Goal: Task Accomplishment & Management: Use online tool/utility

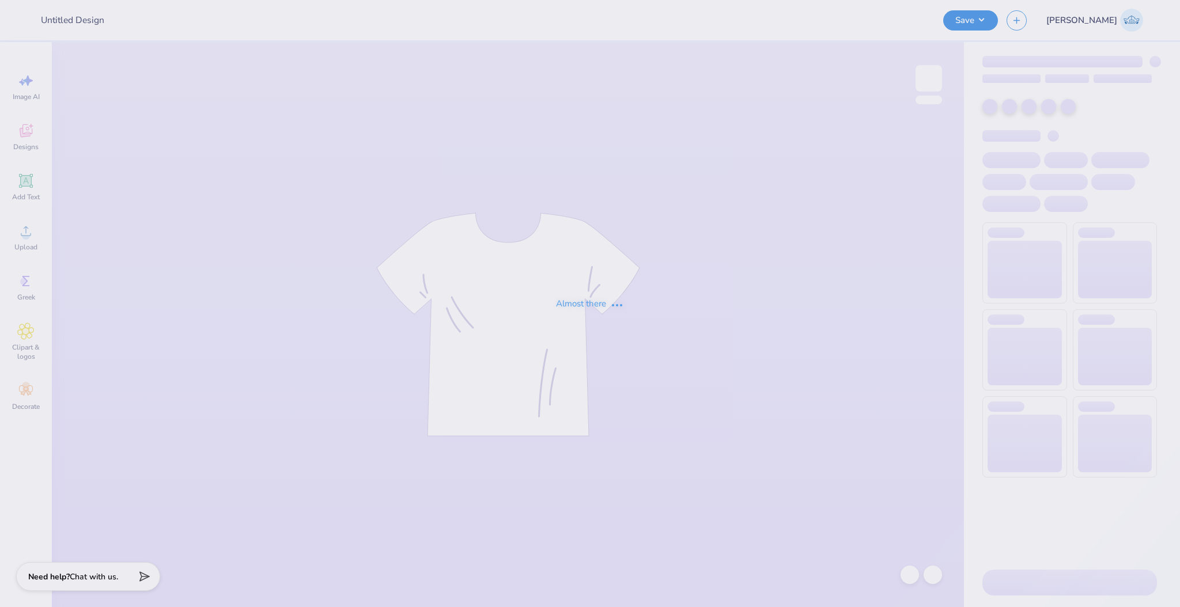
type input "[PERSON_NAME] : [GEOGRAPHIC_DATA]"
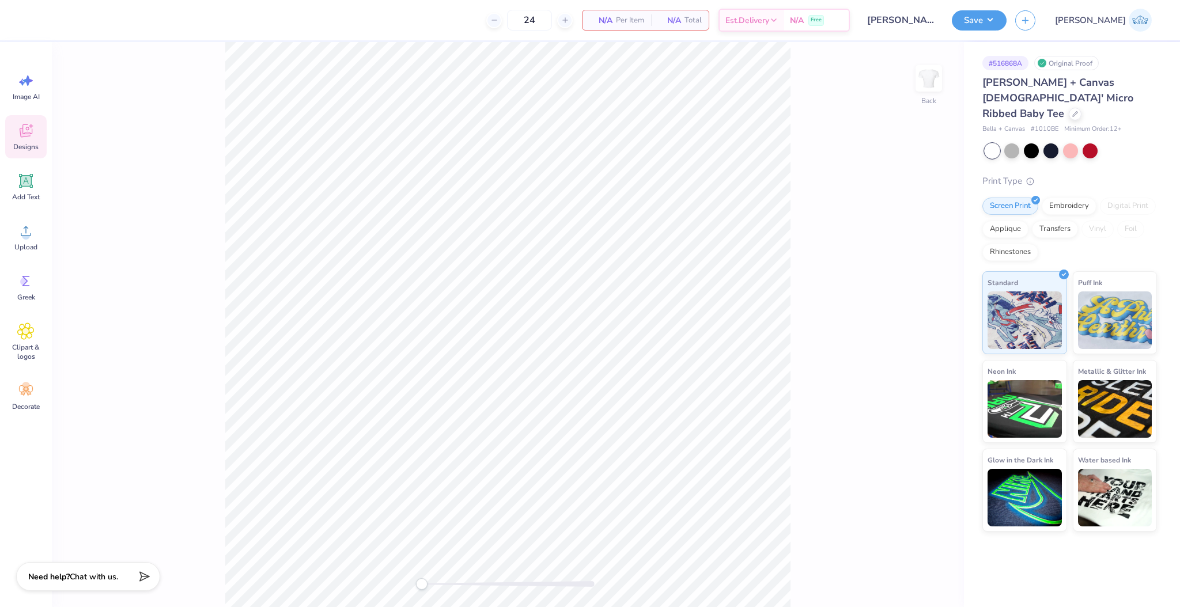
click at [31, 134] on icon at bounding box center [26, 130] width 13 height 13
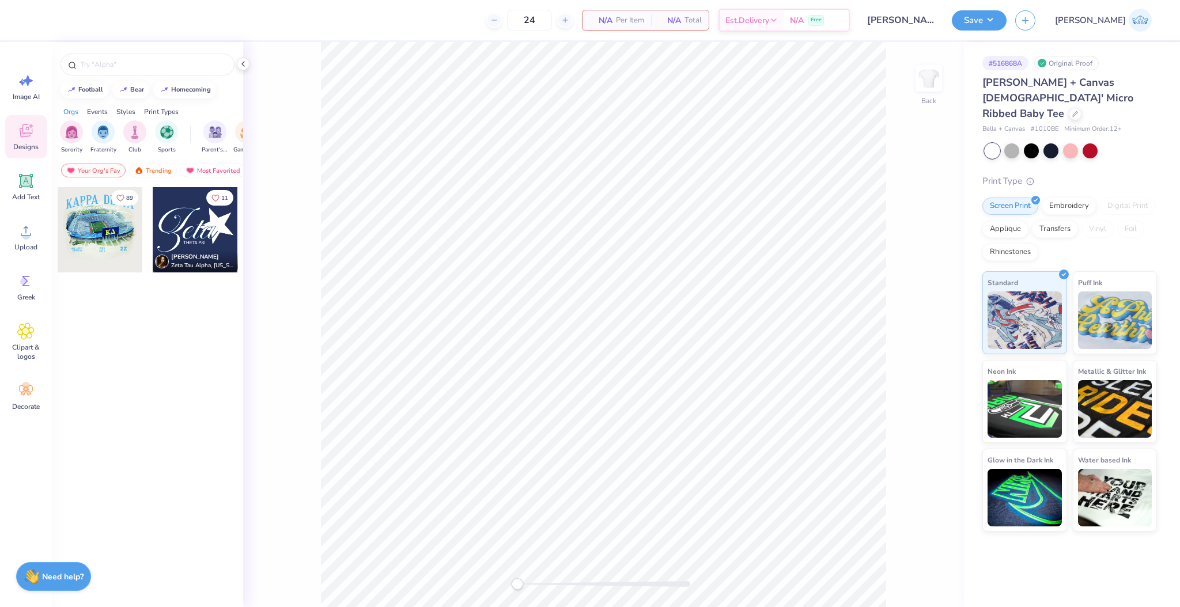
click at [188, 226] on div at bounding box center [195, 229] width 85 height 85
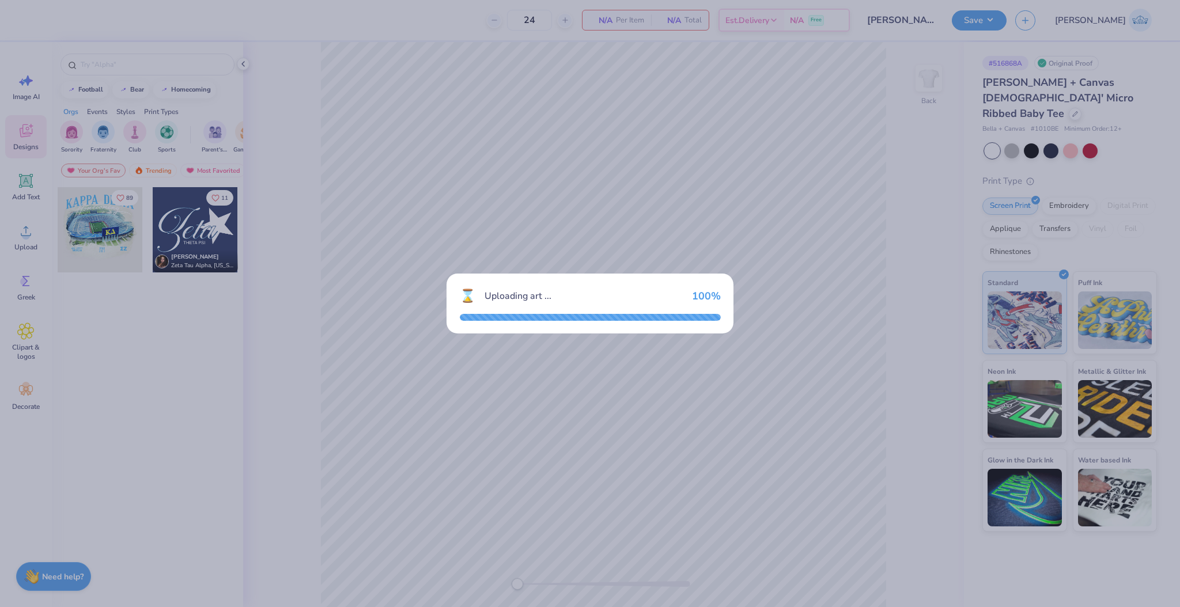
click at [677, 461] on div "⌛ Uploading art ... 100 %" at bounding box center [590, 303] width 1180 height 607
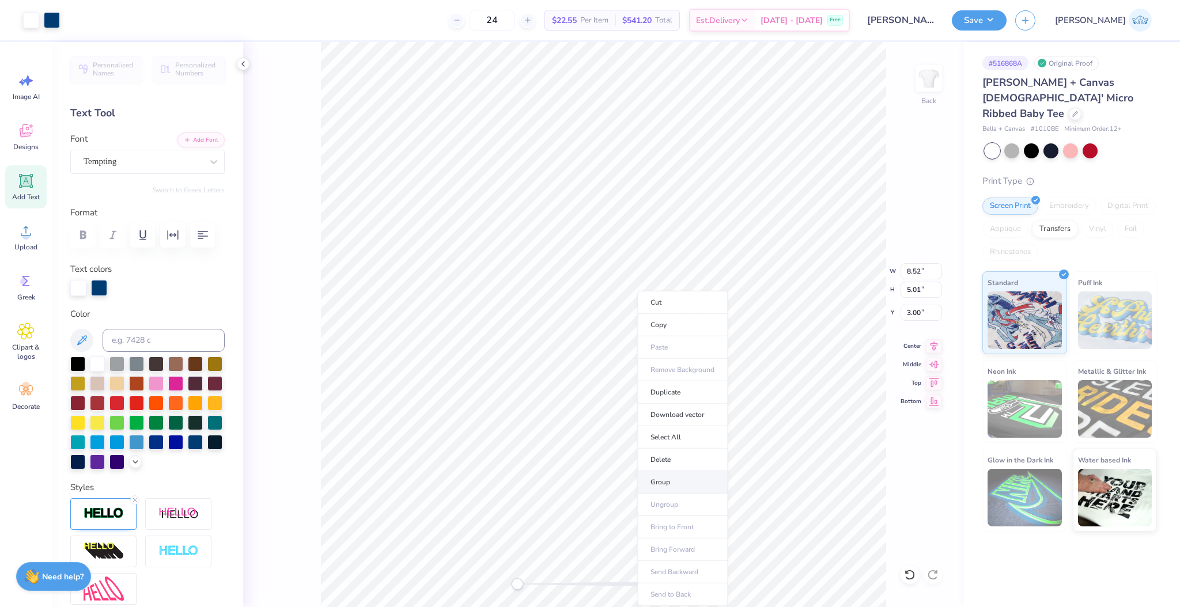
click at [675, 481] on li "Group" at bounding box center [682, 482] width 90 height 22
click at [921, 269] on input "8.52" at bounding box center [921, 271] width 41 height 16
type input "6"
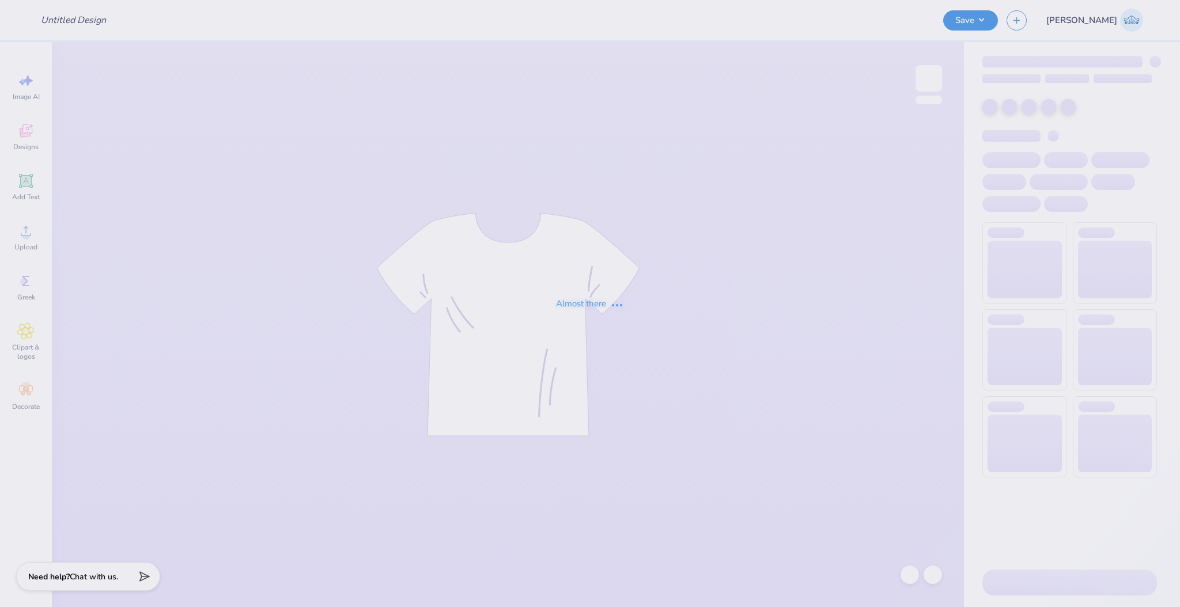
type input "[PERSON_NAME] : [GEOGRAPHIC_DATA]"
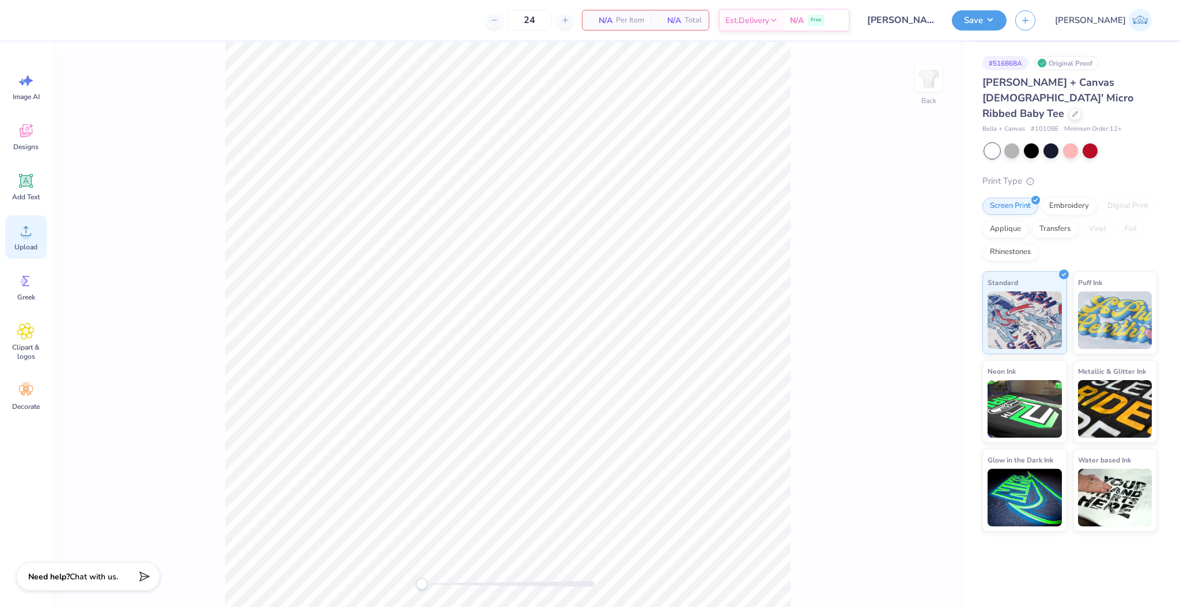
click at [27, 231] on icon at bounding box center [25, 230] width 17 height 17
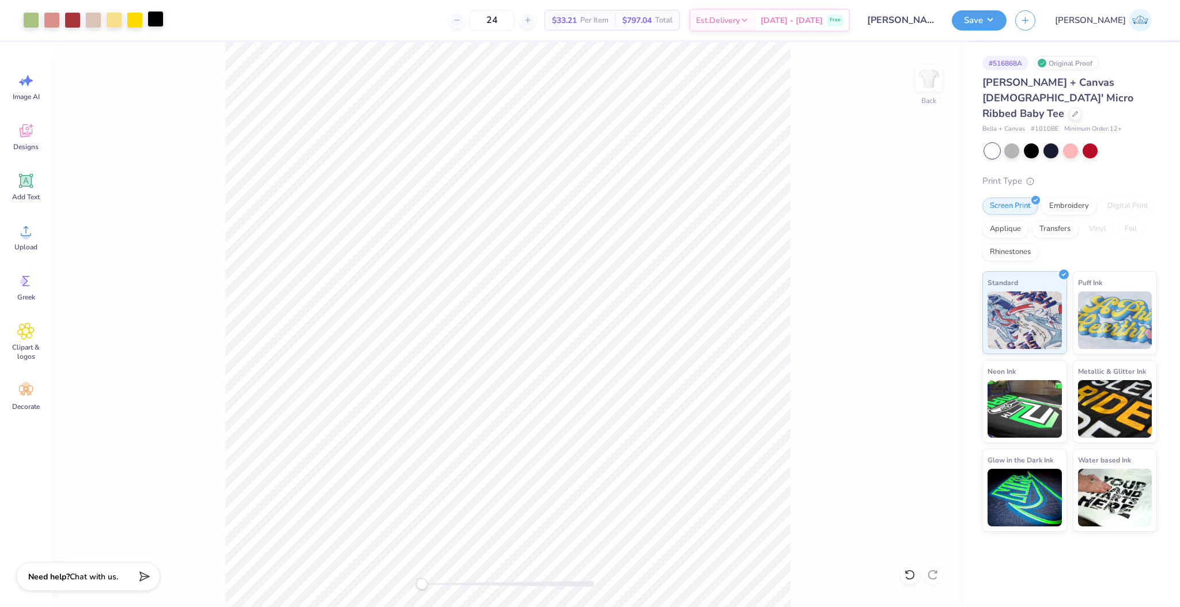
click at [154, 21] on div at bounding box center [156, 19] width 16 height 16
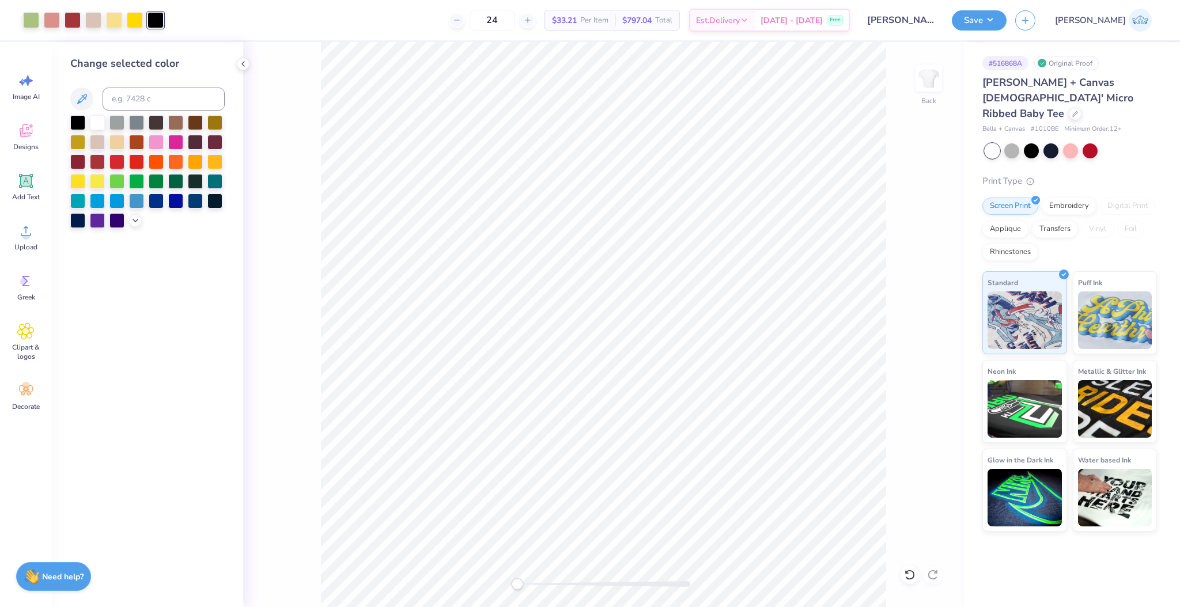
click at [527, 583] on div at bounding box center [604, 584] width 173 height 6
drag, startPoint x: 576, startPoint y: 588, endPoint x: 501, endPoint y: 607, distance: 77.4
click at [501, 607] on html "Art colors 24 $33.21 Per Item $797.04 Total Est. Delivery [DATE] - [DATE] Free …" at bounding box center [590, 303] width 1180 height 607
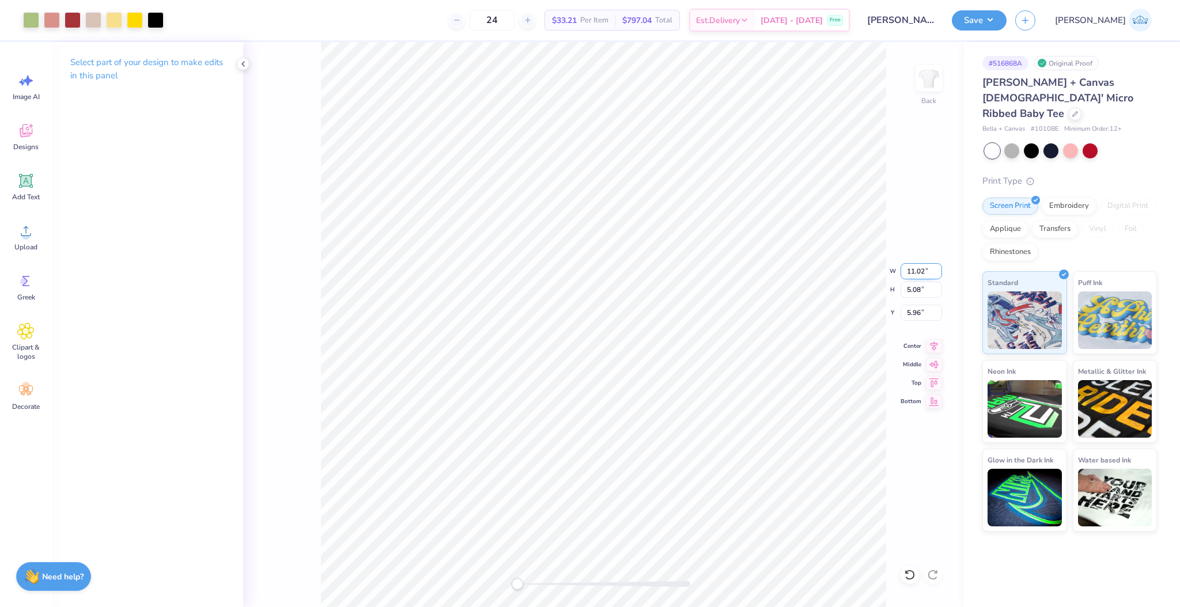
click at [912, 277] on input "11.02" at bounding box center [921, 271] width 41 height 16
type input "7"
click at [917, 270] on input "7.00" at bounding box center [921, 271] width 41 height 16
type input "8"
click at [913, 314] on input "6.66" at bounding box center [921, 313] width 41 height 16
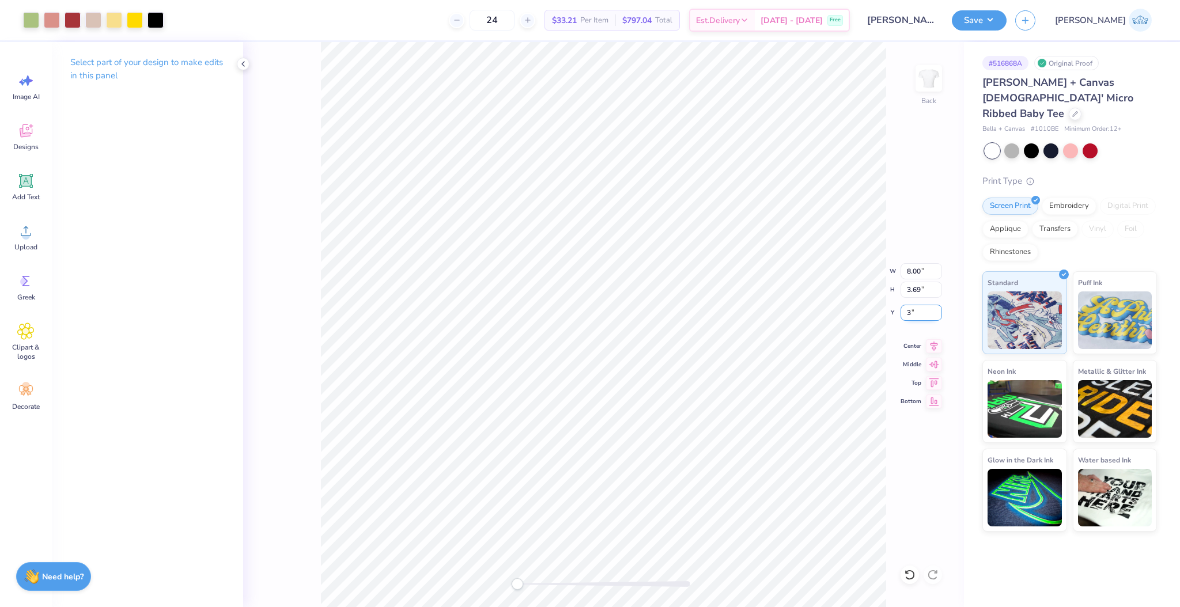
type input "3"
click at [483, 585] on div "Back" at bounding box center [603, 324] width 721 height 565
click at [496, 587] on div "Back" at bounding box center [603, 324] width 721 height 565
click at [1007, 26] on button "Save" at bounding box center [979, 19] width 55 height 20
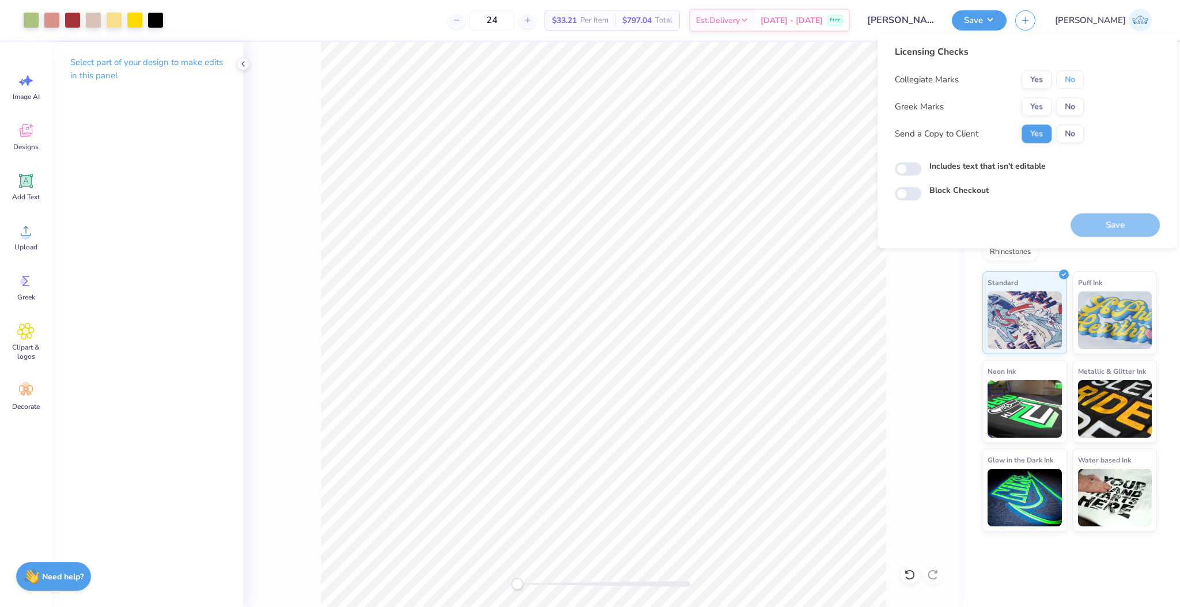
drag, startPoint x: 1061, startPoint y: 75, endPoint x: 1068, endPoint y: 95, distance: 20.8
click at [1063, 84] on button "No" at bounding box center [1070, 79] width 28 height 18
click at [909, 168] on input "Includes text that isn't editable" at bounding box center [908, 170] width 27 height 14
checkbox input "true"
click at [1090, 230] on button "Save" at bounding box center [1115, 225] width 89 height 24
